Goal: Information Seeking & Learning: Compare options

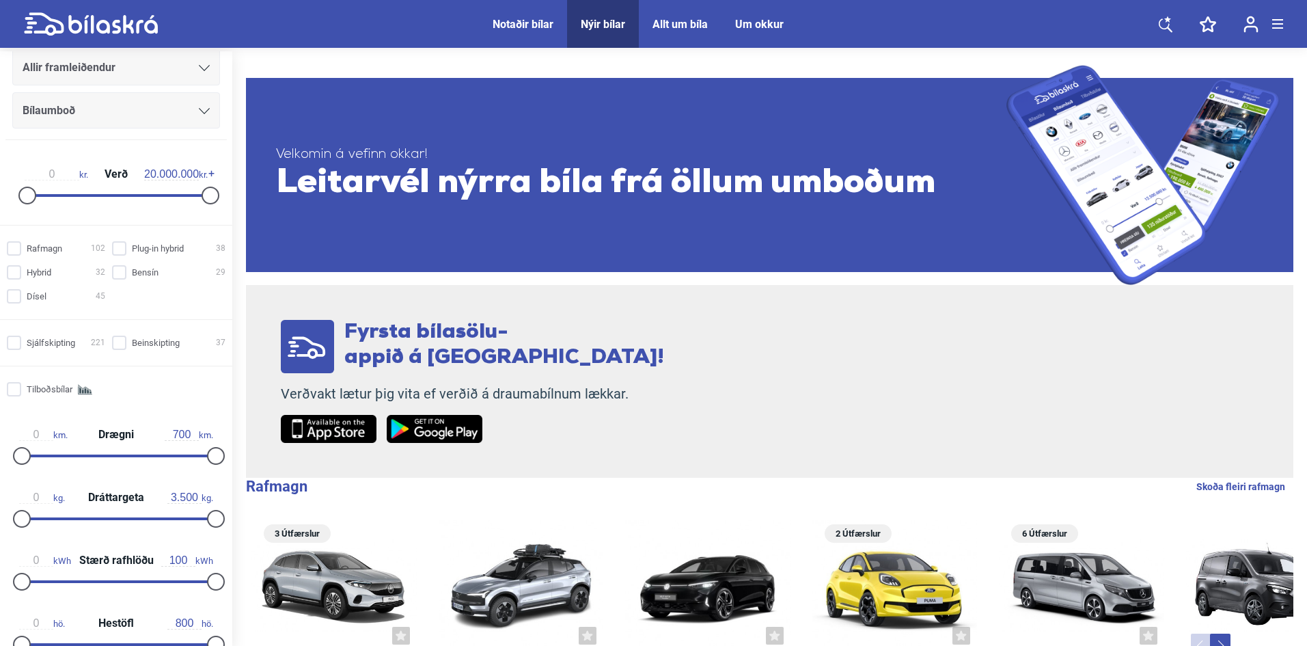
scroll to position [205, 0]
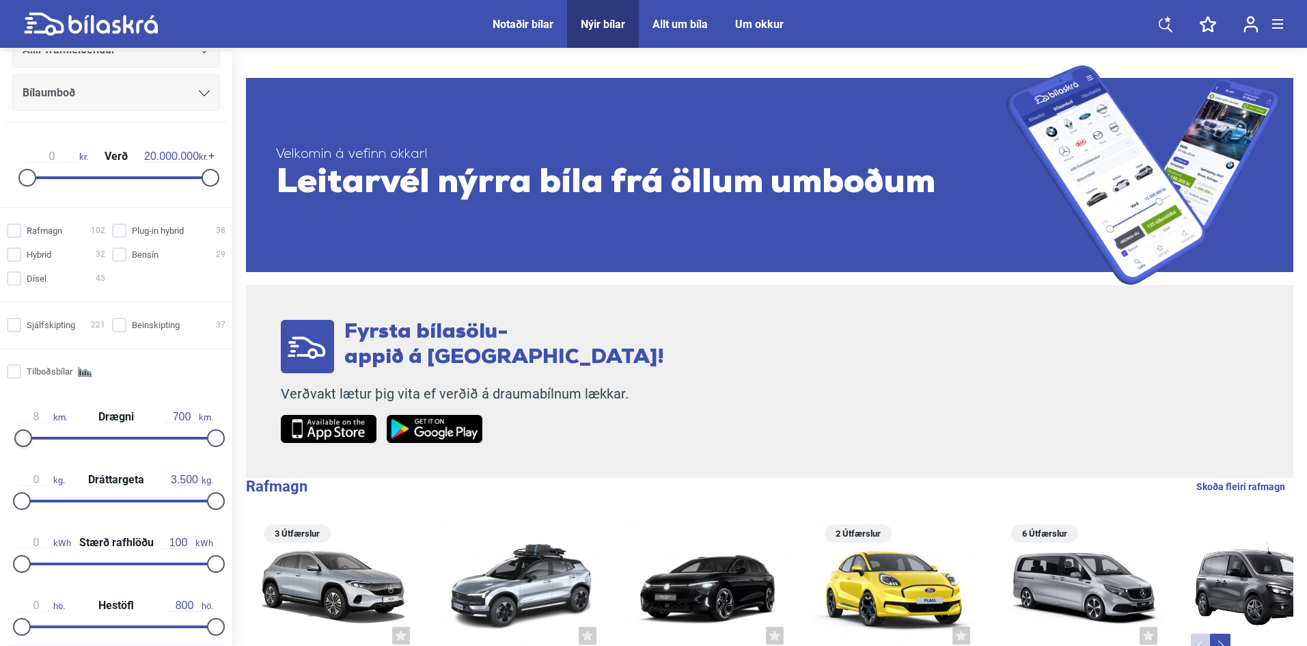
drag, startPoint x: 18, startPoint y: 441, endPoint x: 29, endPoint y: 443, distance: 11.1
click at [19, 441] on div at bounding box center [23, 438] width 18 height 18
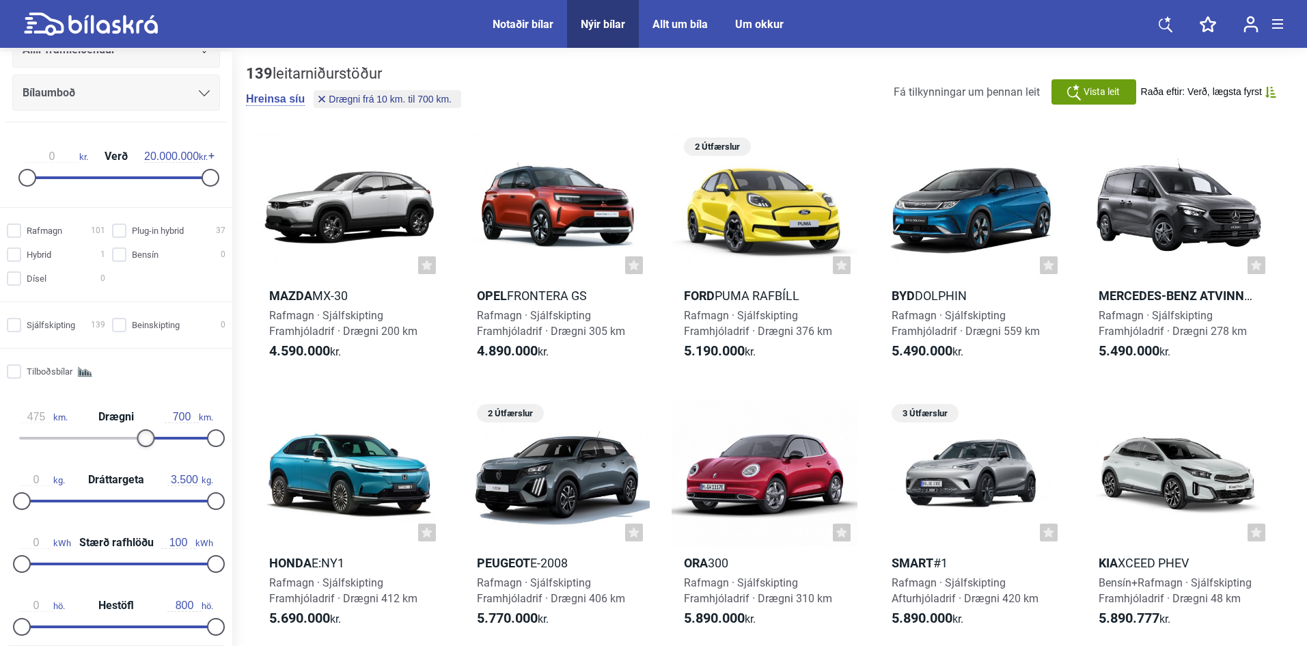
type input "478"
drag, startPoint x: 29, startPoint y: 443, endPoint x: 146, endPoint y: 440, distance: 116.9
click at [146, 440] on div at bounding box center [155, 438] width 18 height 18
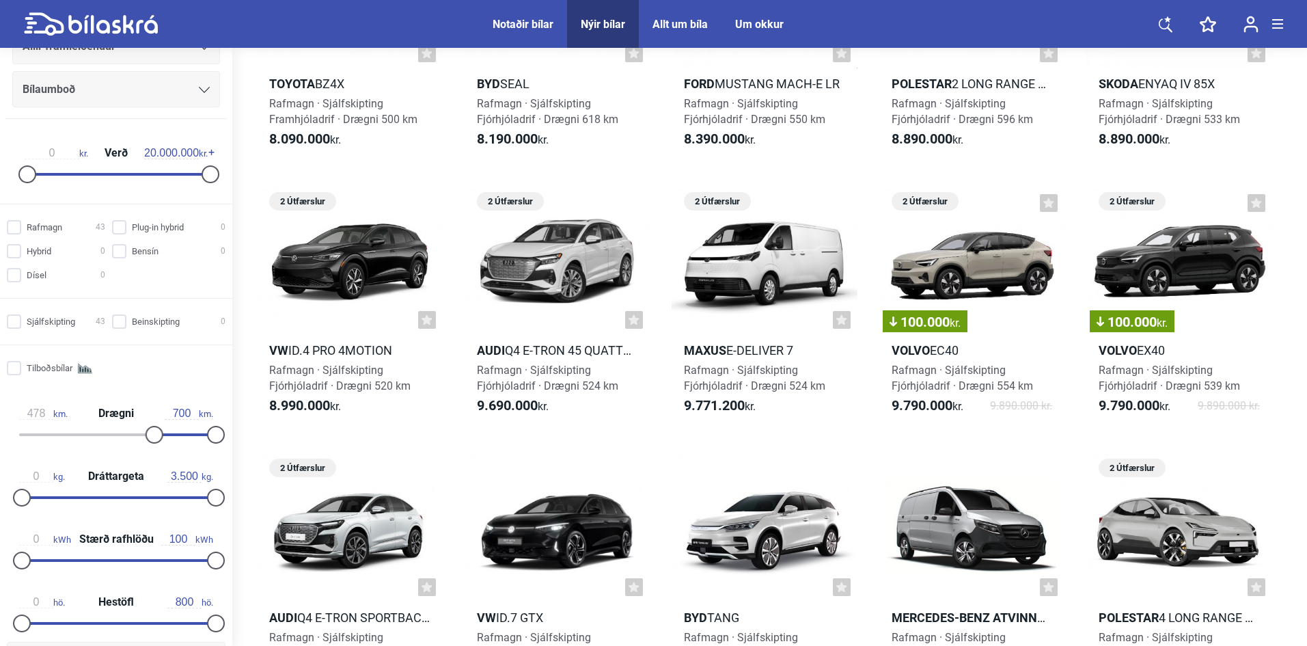
scroll to position [1025, 0]
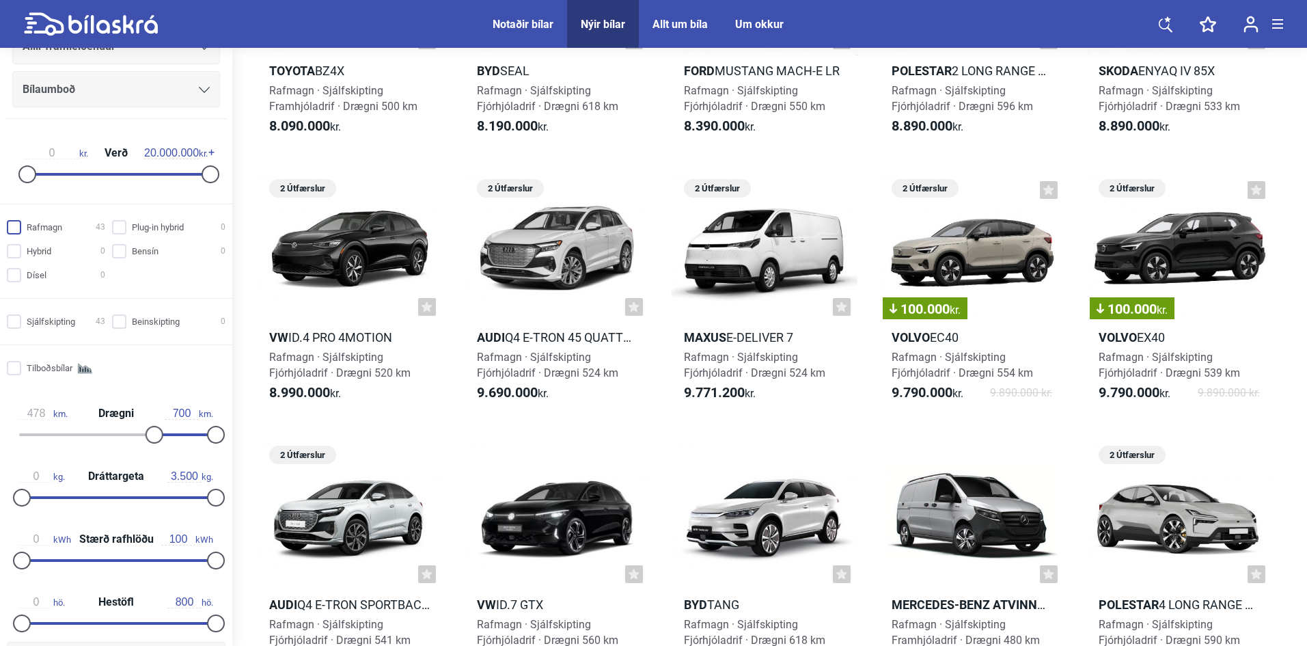
click at [10, 228] on input "Rafmagn 43" at bounding box center [58, 228] width 98 height 14
checkbox input "true"
